Goal: Use online tool/utility: Utilize a website feature to perform a specific function

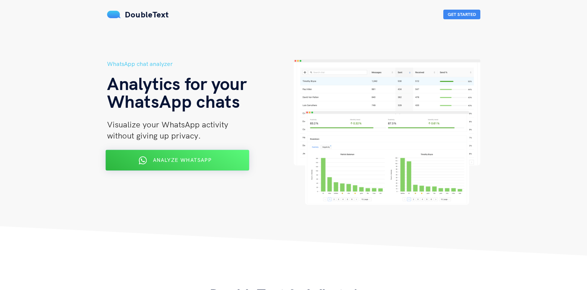
click at [190, 160] on span "Analyze WhatsApp" at bounding box center [182, 160] width 59 height 7
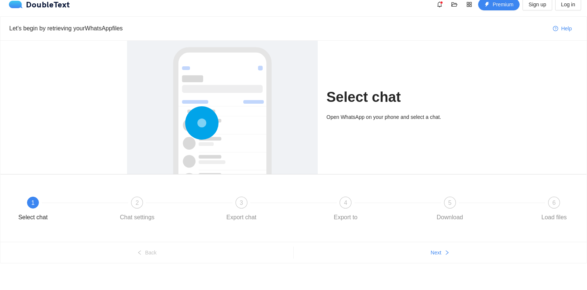
scroll to position [9, 0]
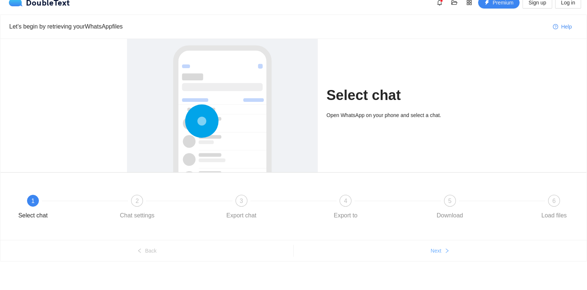
click at [413, 251] on button "Next" at bounding box center [440, 251] width 293 height 12
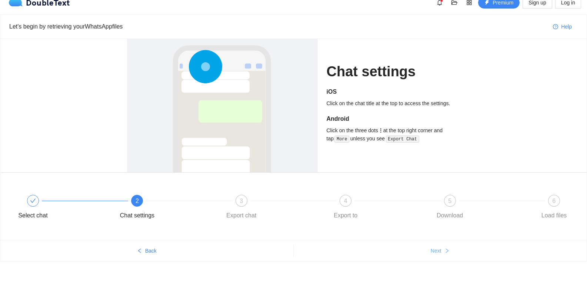
click at [437, 255] on button "Next" at bounding box center [440, 251] width 293 height 12
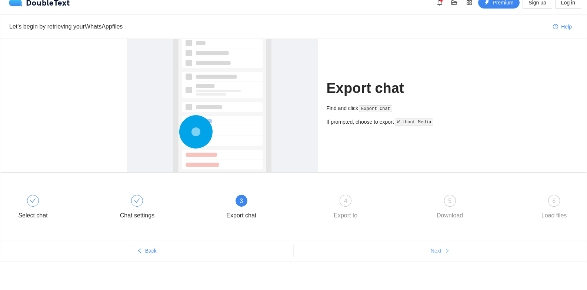
click at [437, 254] on span "Next" at bounding box center [436, 251] width 11 height 8
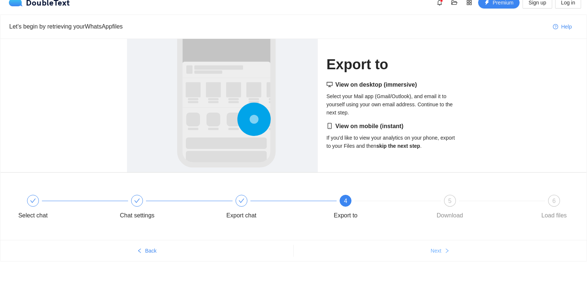
click at [437, 254] on span "Next" at bounding box center [436, 251] width 11 height 8
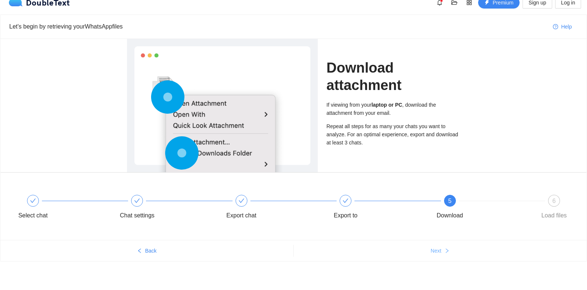
click at [455, 250] on button "Next" at bounding box center [440, 251] width 293 height 12
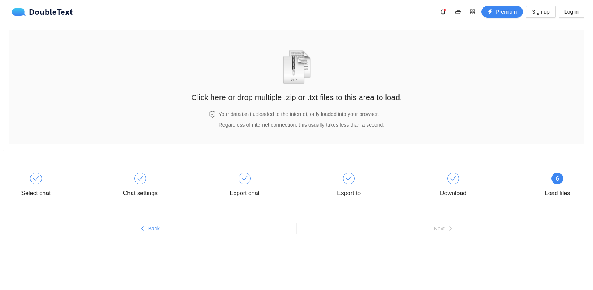
scroll to position [0, 0]
